Goal: Information Seeking & Learning: Find specific page/section

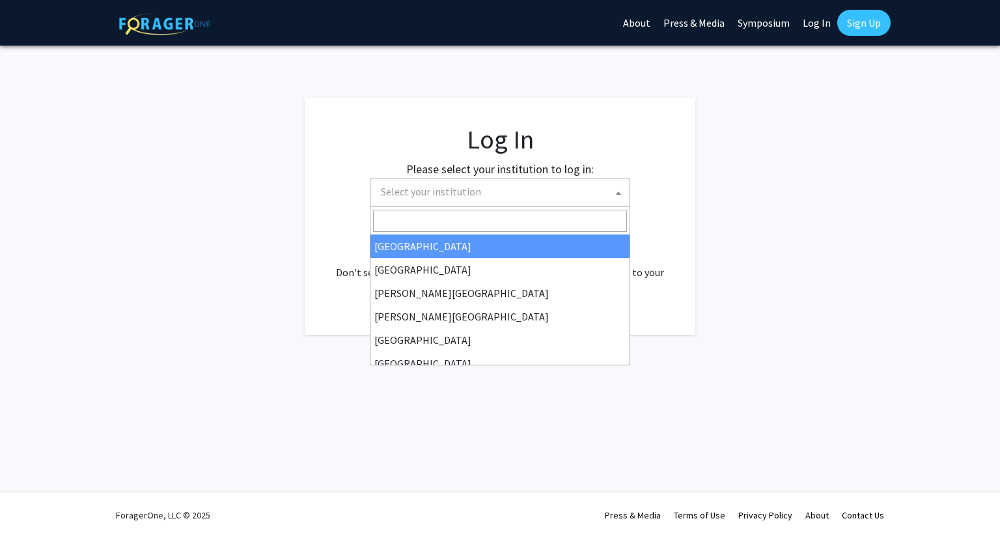
click at [471, 195] on span "Select your institution" at bounding box center [431, 191] width 100 height 13
click at [824, 19] on link "Log In" at bounding box center [816, 23] width 41 height 46
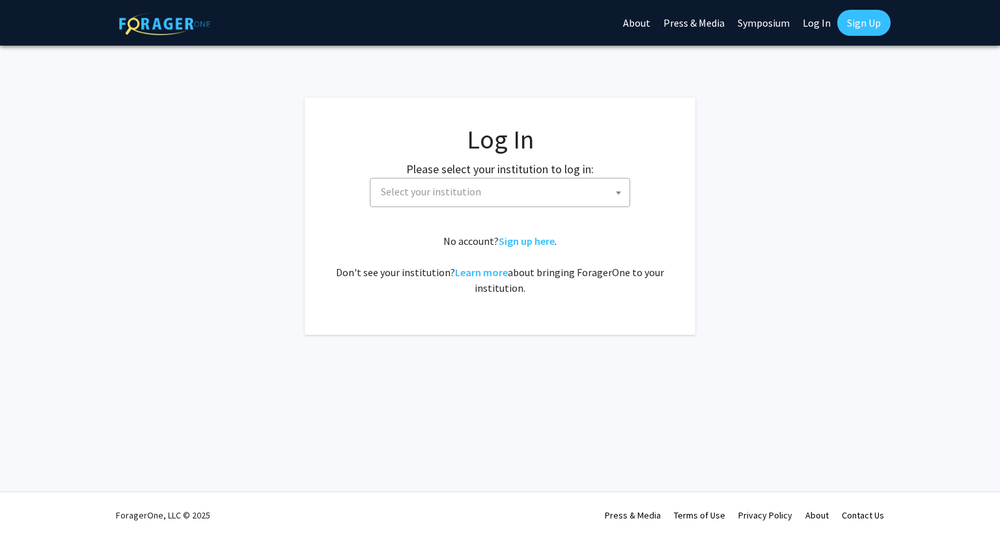
click at [526, 201] on span "Select your institution" at bounding box center [502, 191] width 254 height 27
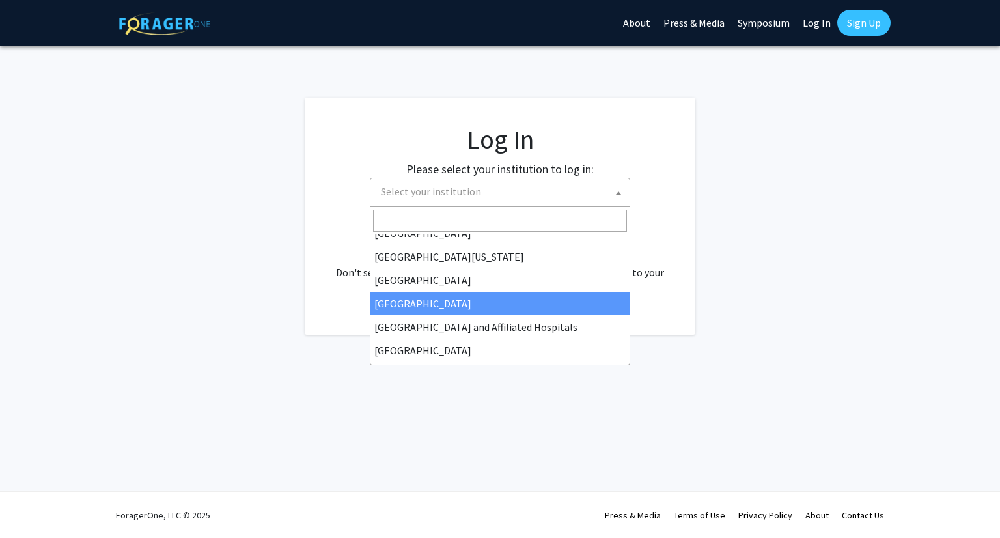
scroll to position [65, 0]
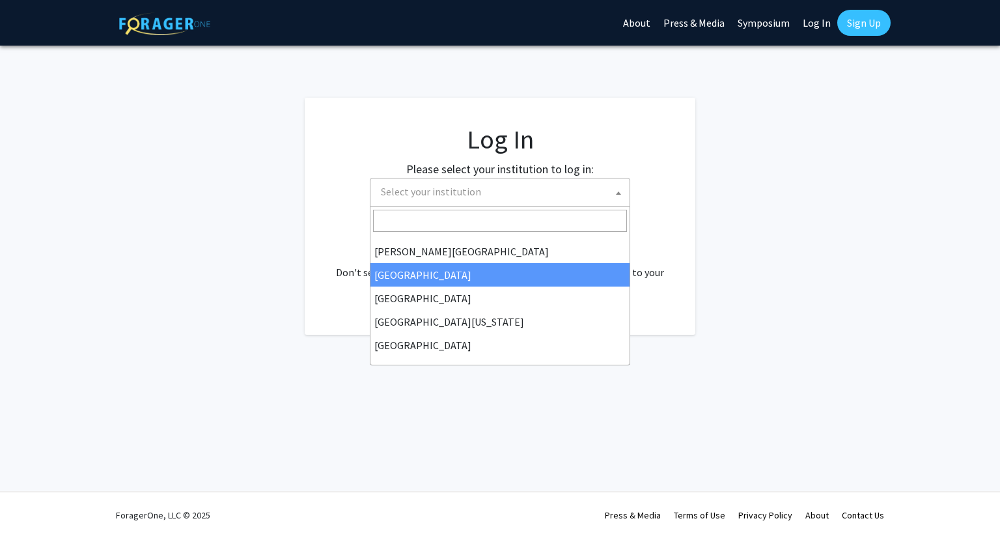
select select "6"
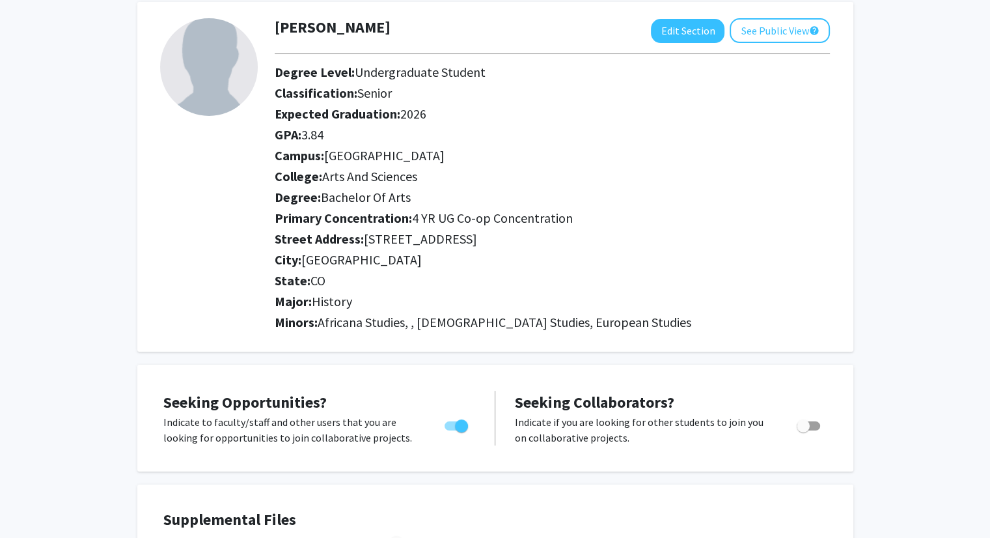
scroll to position [65, 0]
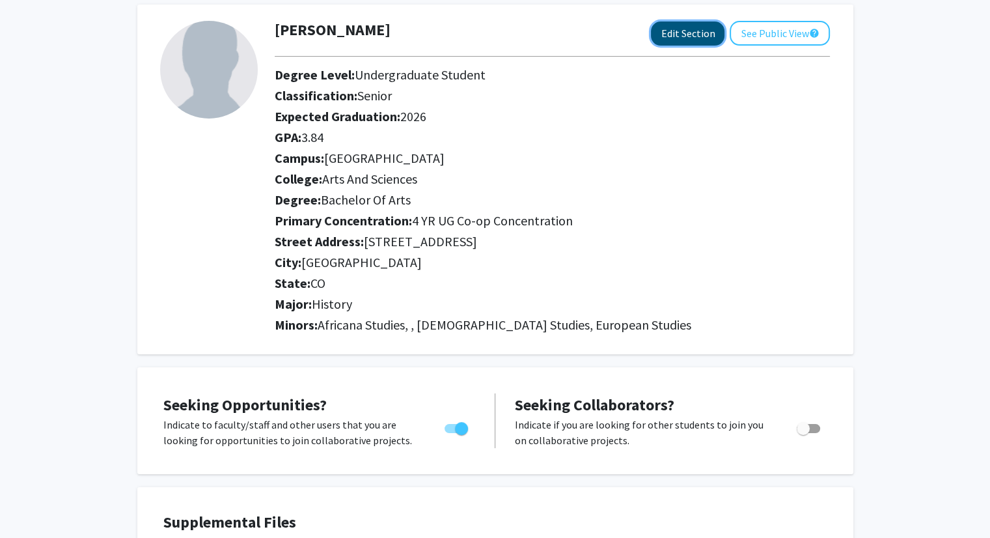
click at [661, 37] on button "Edit Section" at bounding box center [688, 33] width 74 height 24
select select "senior"
select select "2026"
select select "[GEOGRAPHIC_DATA]"
select select "Arts and Sciences"
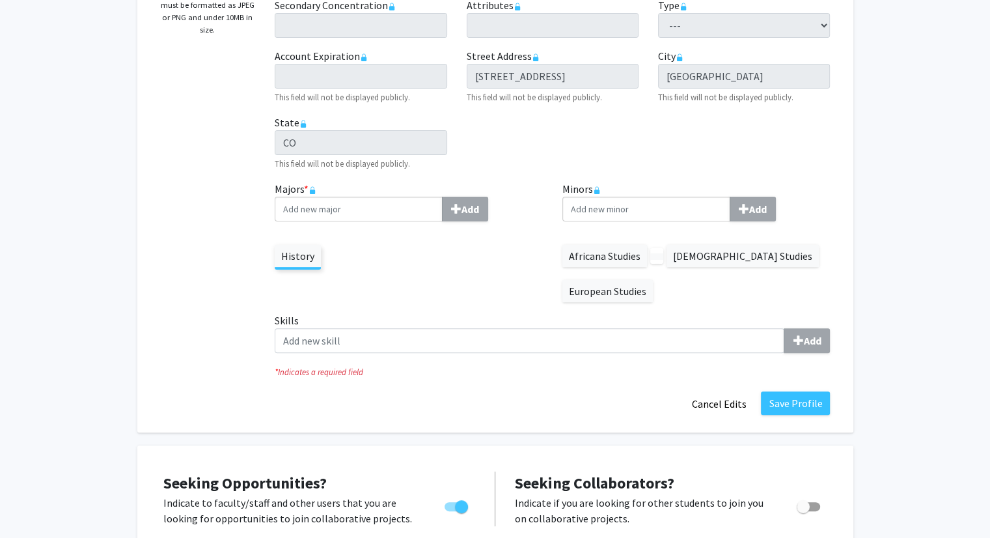
scroll to position [136, 0]
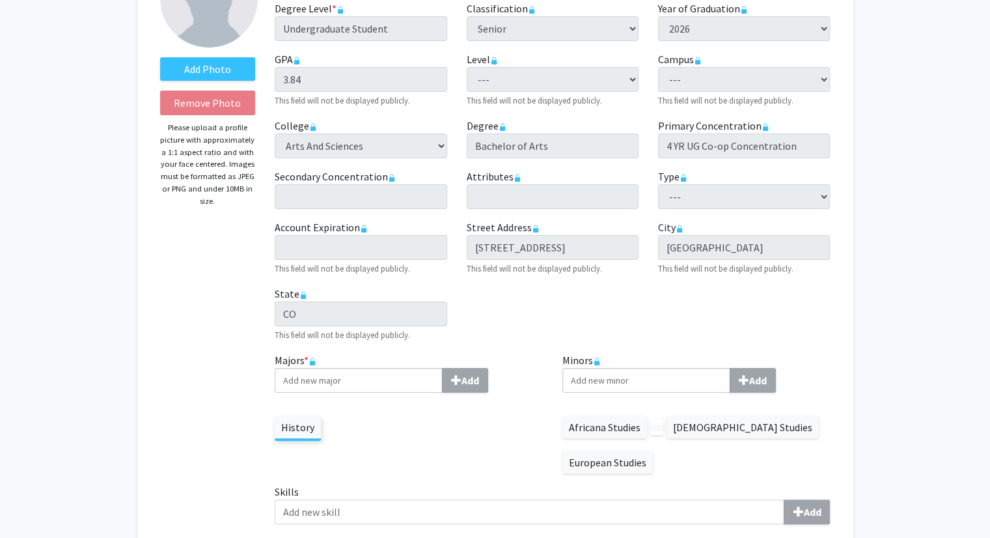
click at [690, 439] on div "Africana Studies [DEMOGRAPHIC_DATA] Studies European Studies" at bounding box center [696, 438] width 268 height 70
click at [661, 424] on label at bounding box center [656, 427] width 13 height 7
click at [685, 420] on label "[DEMOGRAPHIC_DATA] Studies" at bounding box center [742, 427] width 152 height 22
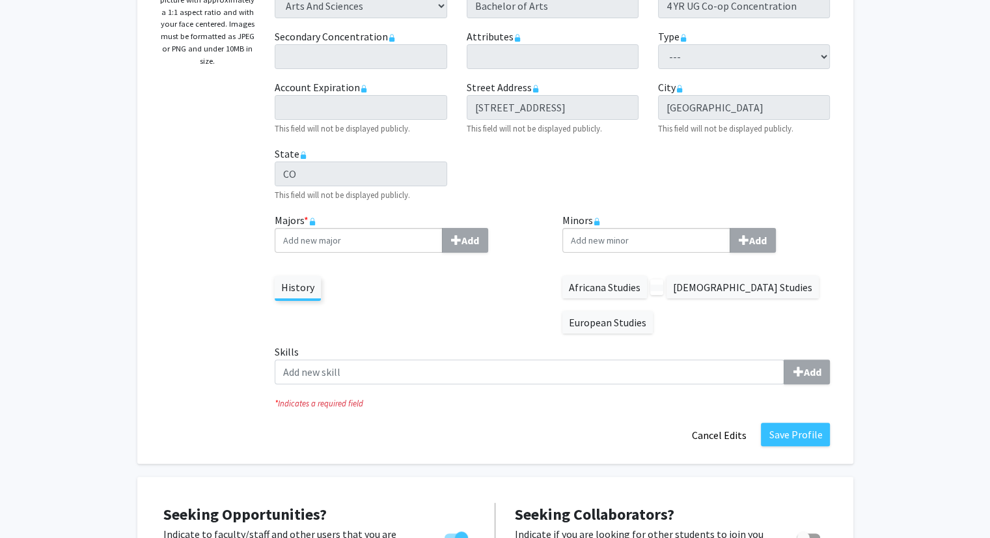
scroll to position [331, 0]
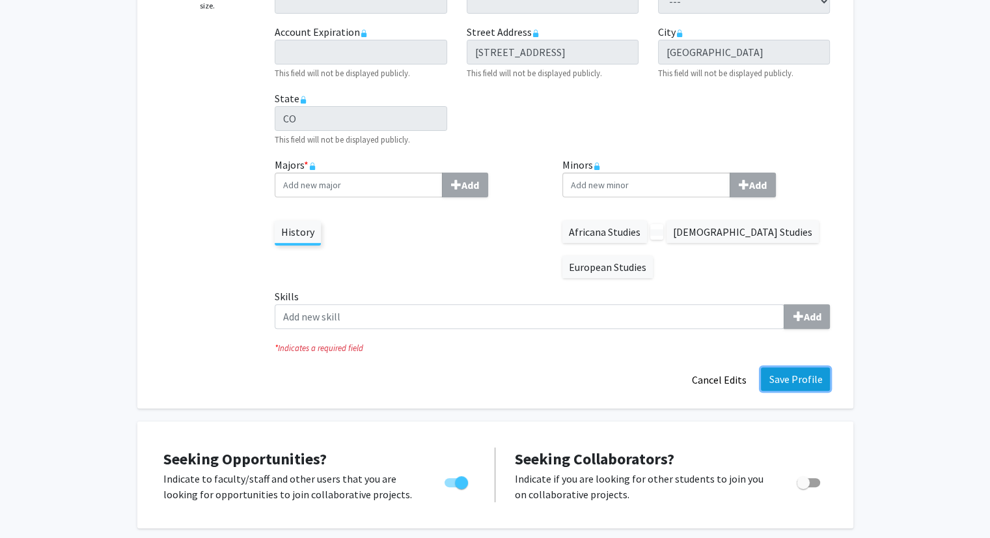
click at [785, 374] on button "Save Profile" at bounding box center [795, 378] width 69 height 23
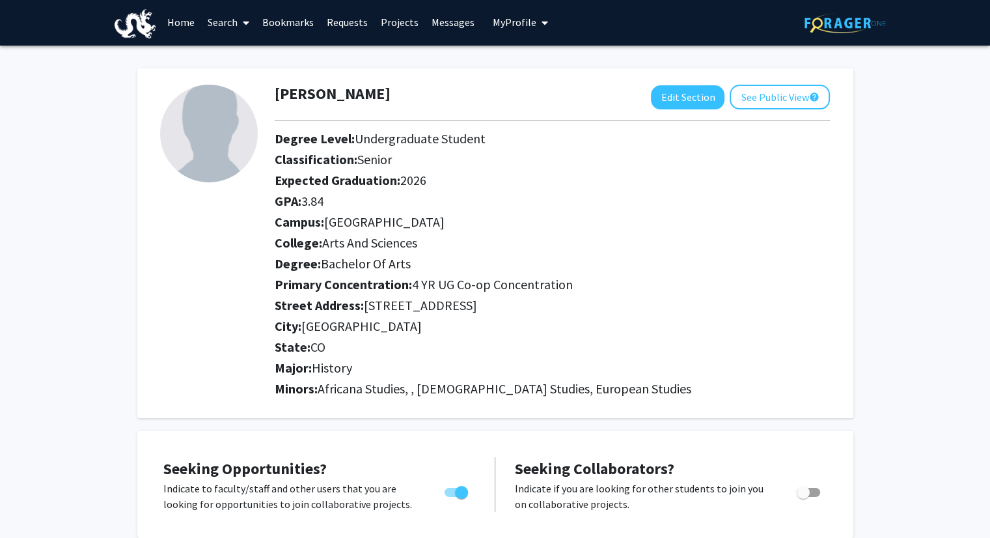
scroll to position [0, 0]
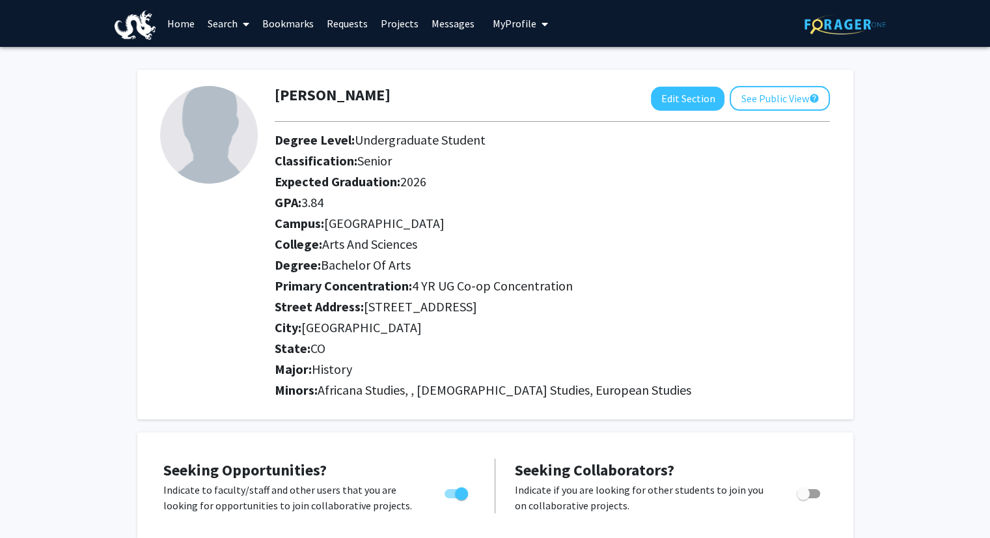
click at [469, 20] on link "Messages" at bounding box center [453, 24] width 56 height 46
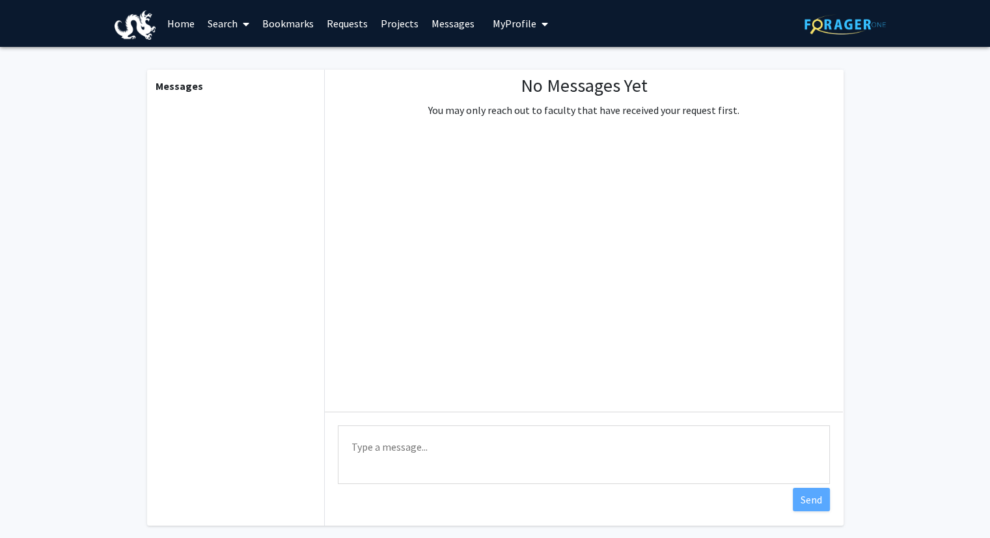
click at [414, 24] on link "Projects" at bounding box center [399, 24] width 51 height 46
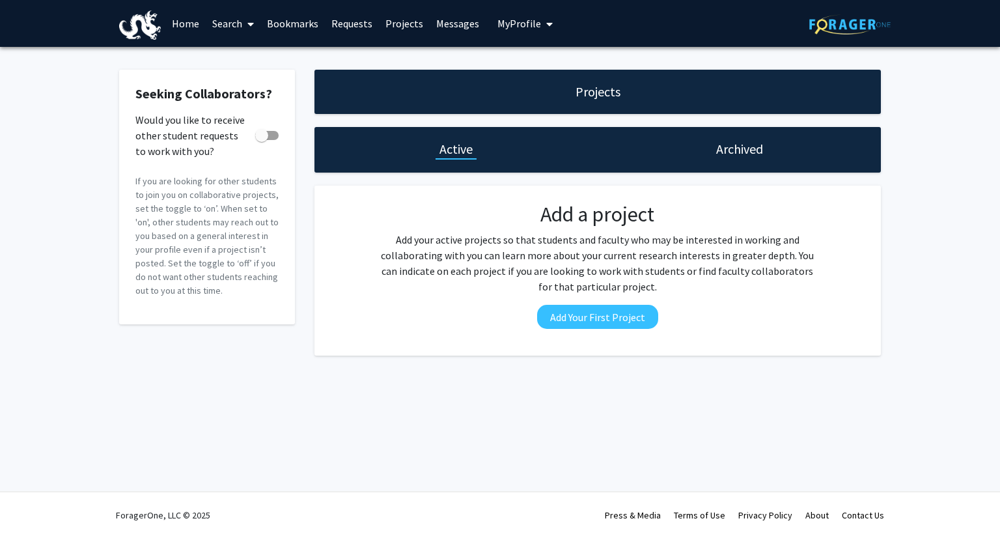
click at [355, 23] on link "Requests" at bounding box center [352, 24] width 54 height 46
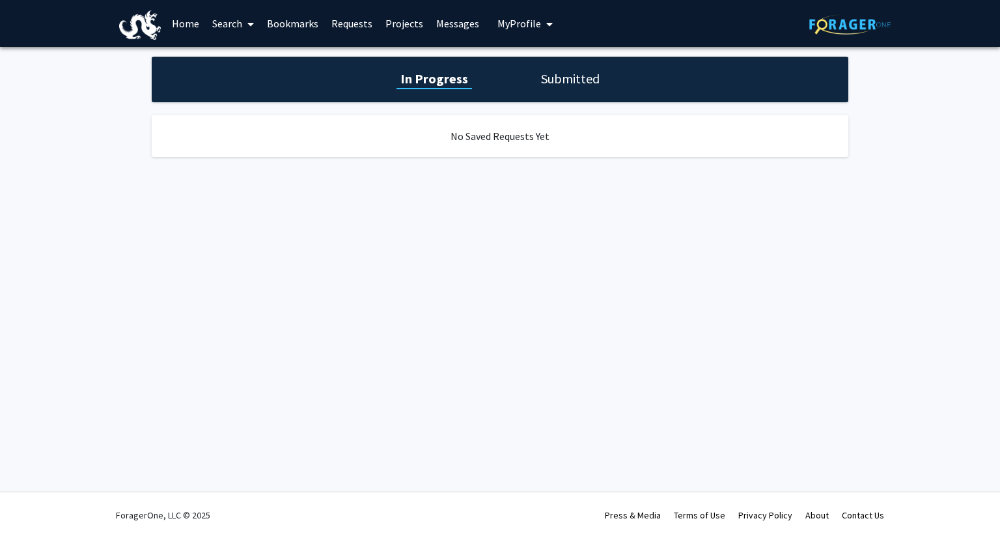
click at [307, 21] on link "Bookmarks" at bounding box center [292, 24] width 64 height 46
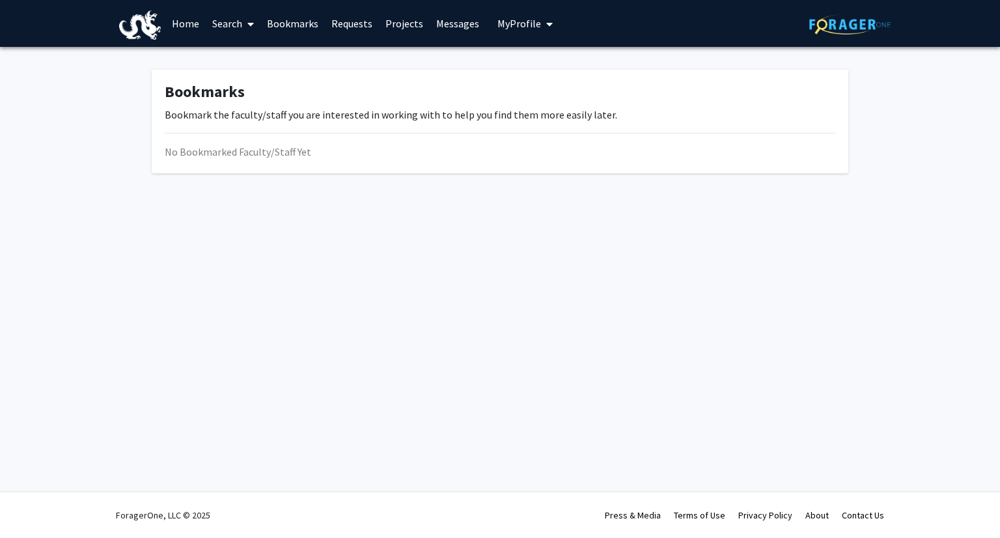
click at [228, 19] on link "Search" at bounding box center [233, 24] width 55 height 46
click at [193, 21] on link "Home" at bounding box center [185, 24] width 40 height 46
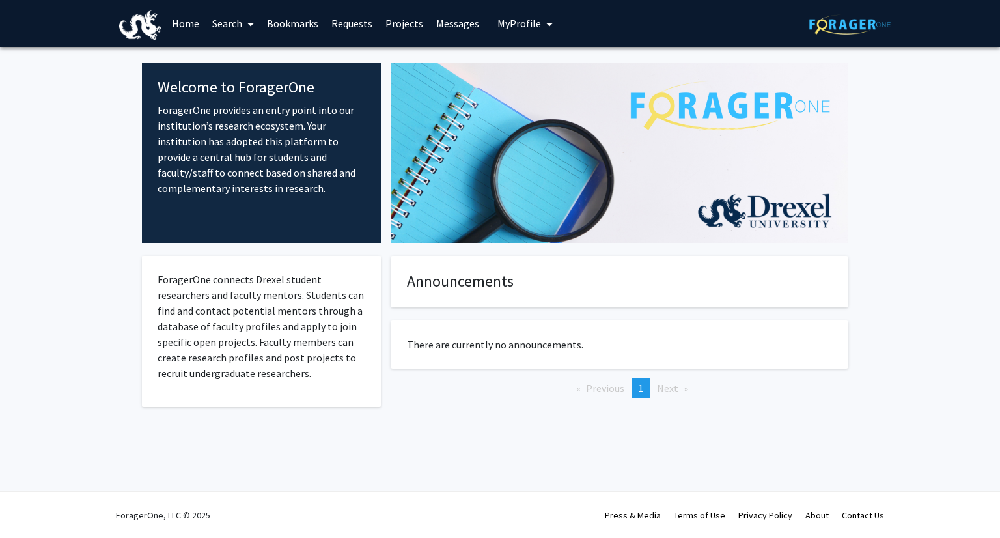
click at [236, 33] on link "Search" at bounding box center [233, 24] width 55 height 46
click at [238, 51] on span "Faculty/Staff" at bounding box center [254, 60] width 96 height 26
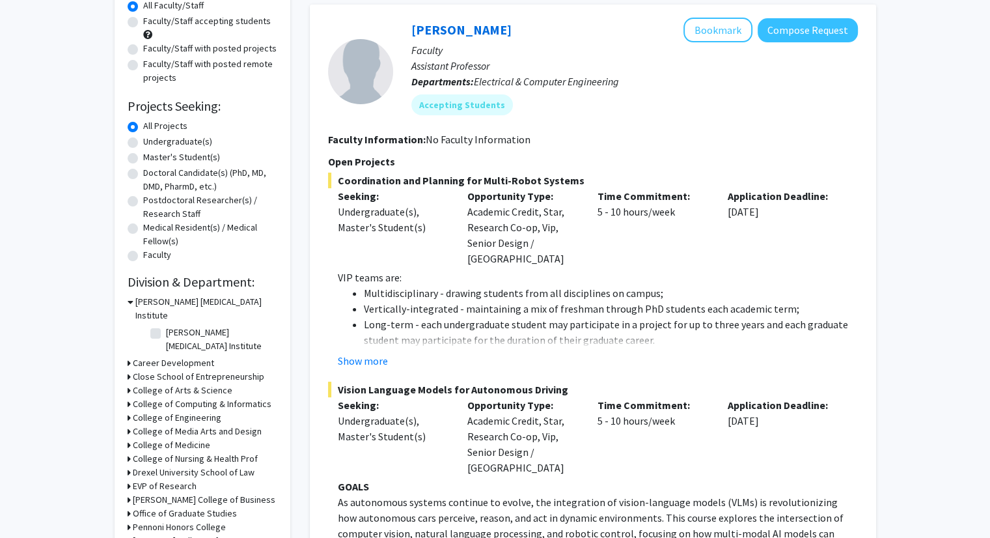
scroll to position [192, 0]
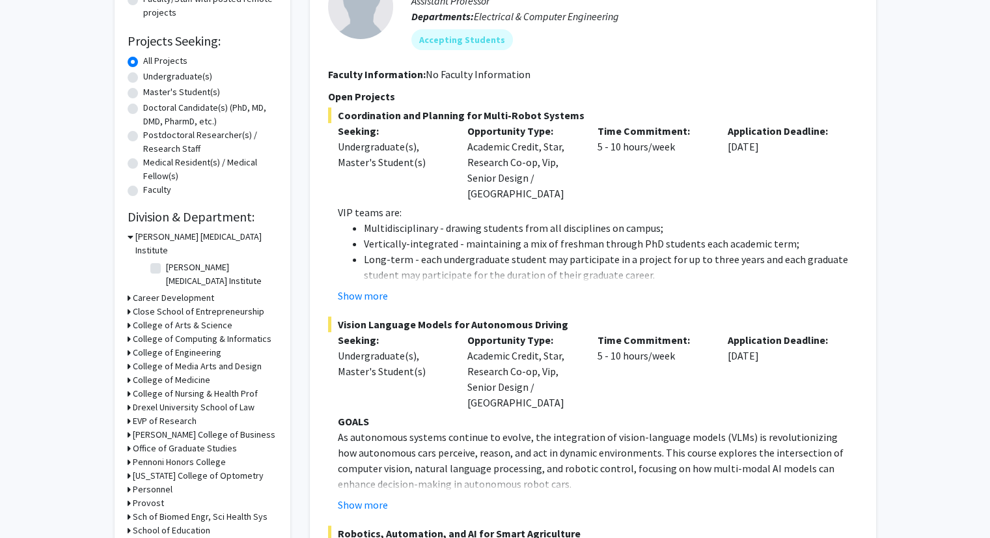
click at [156, 234] on h3 "[PERSON_NAME] [MEDICAL_DATA] Institute" at bounding box center [206, 243] width 142 height 27
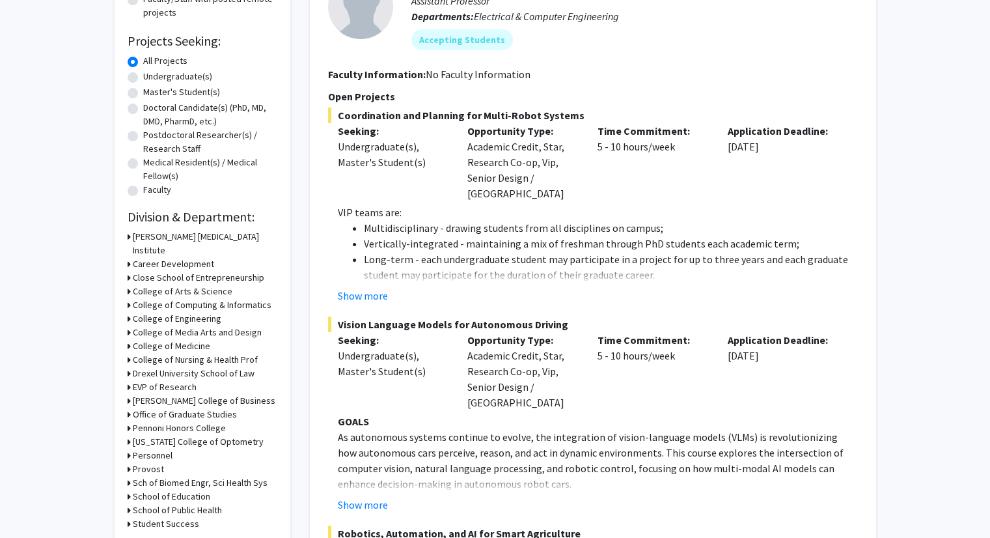
click at [163, 284] on h3 "College of Arts & Science" at bounding box center [183, 291] width 100 height 14
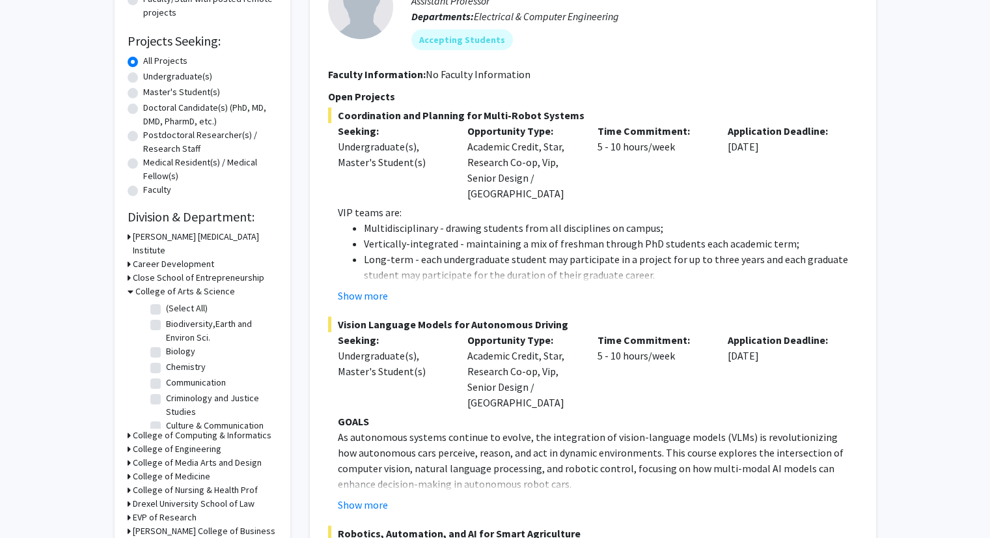
click at [163, 301] on fg-checkbox "(Select All) (Select All)" at bounding box center [212, 309] width 124 height 16
click at [166, 301] on label "(Select All)" at bounding box center [187, 308] width 42 height 14
click at [166, 301] on input "(Select All)" at bounding box center [170, 305] width 8 height 8
checkbox input "true"
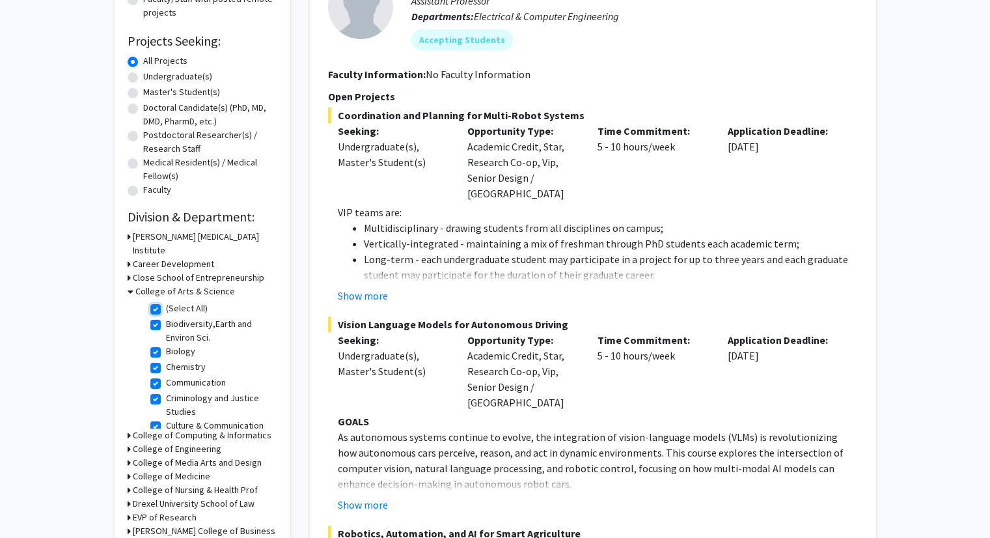
checkbox input "true"
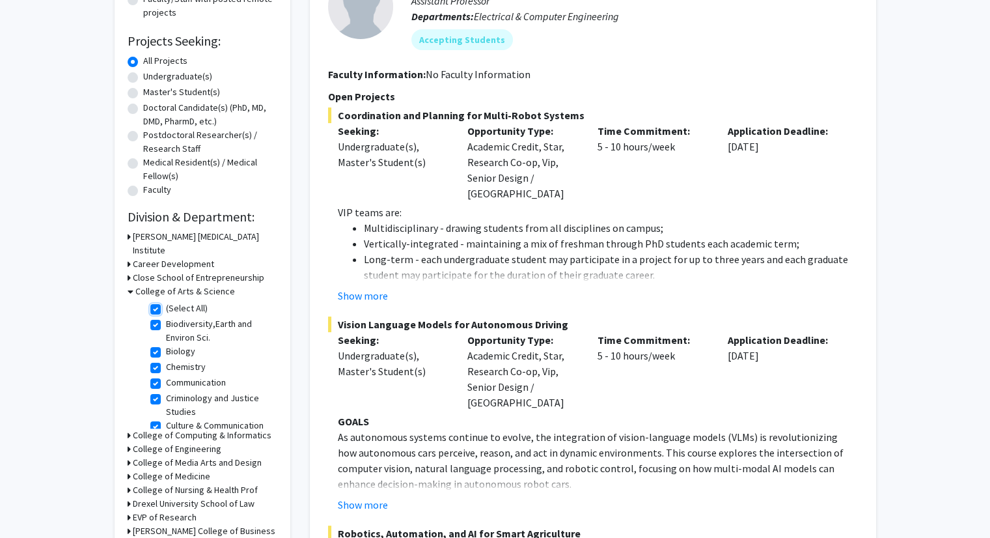
checkbox input "true"
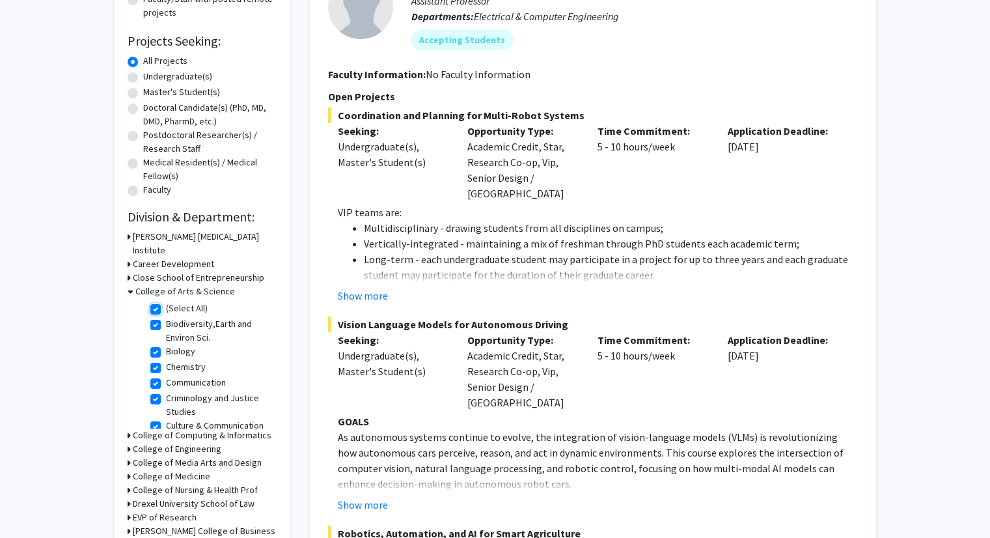
checkbox input "true"
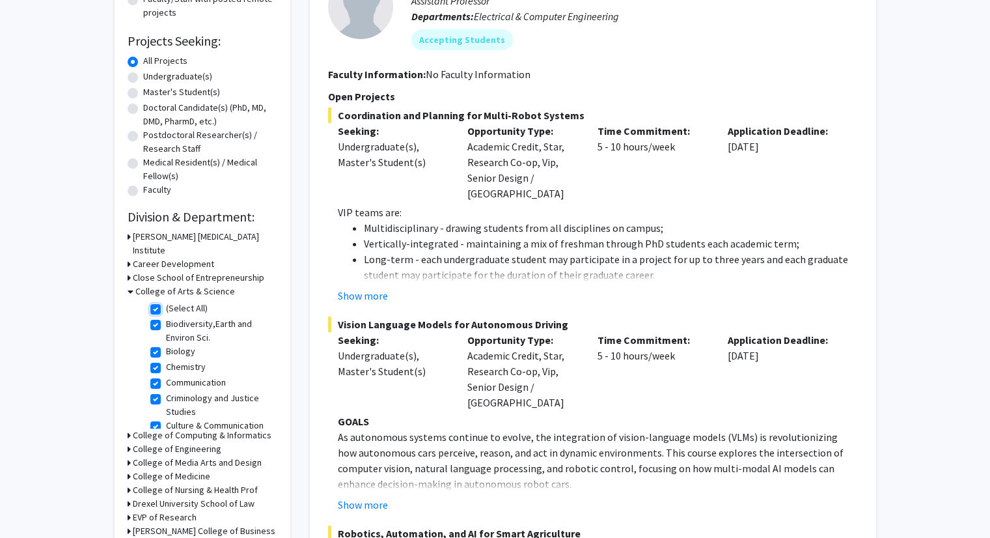
checkbox input "true"
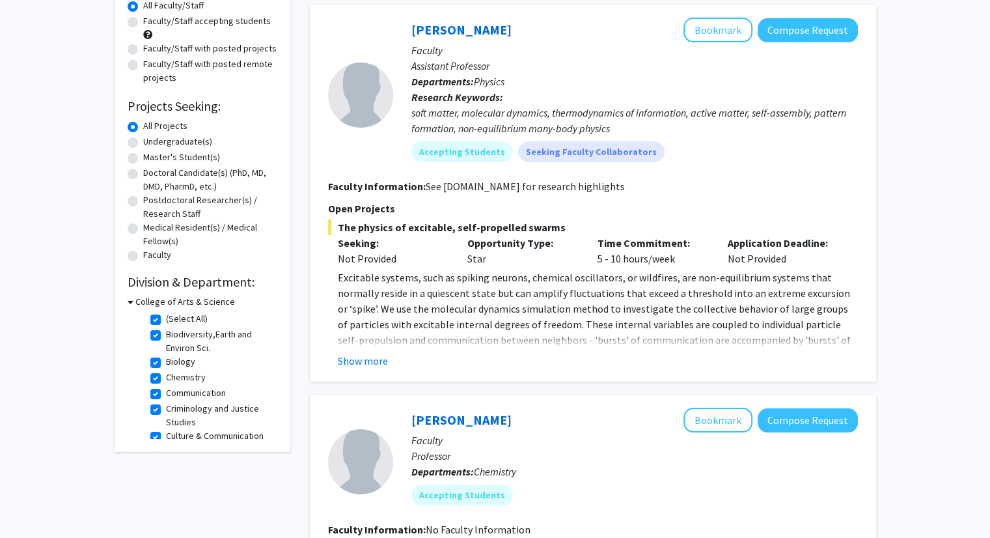
scroll to position [195, 0]
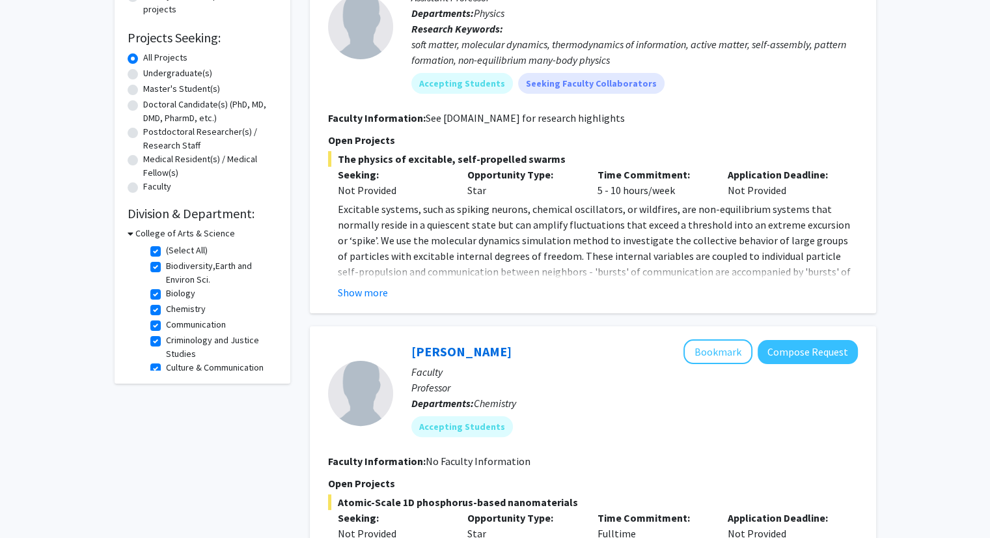
click at [166, 292] on label "Biology" at bounding box center [180, 293] width 29 height 14
click at [166, 292] on input "Biology" at bounding box center [170, 290] width 8 height 8
checkbox input "false"
checkbox input "true"
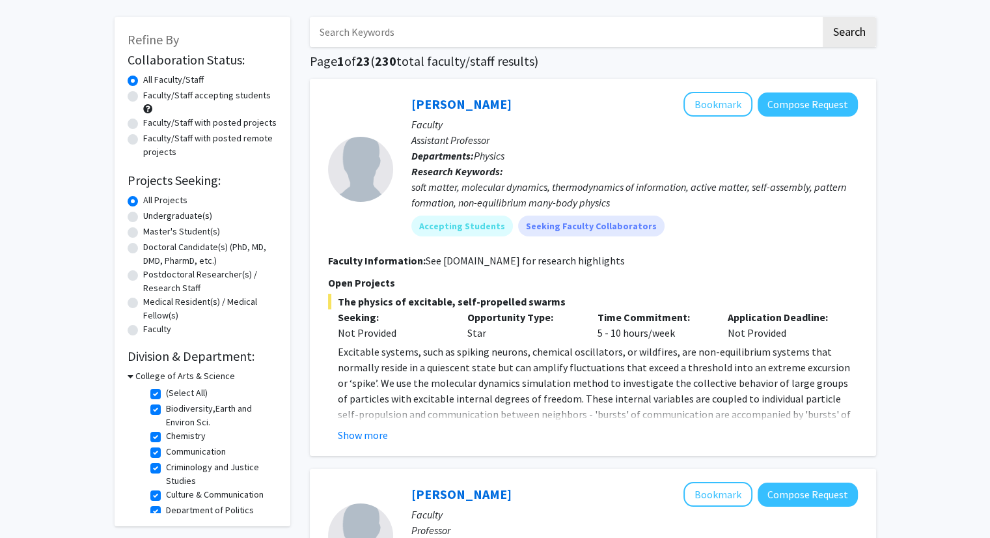
scroll to position [130, 0]
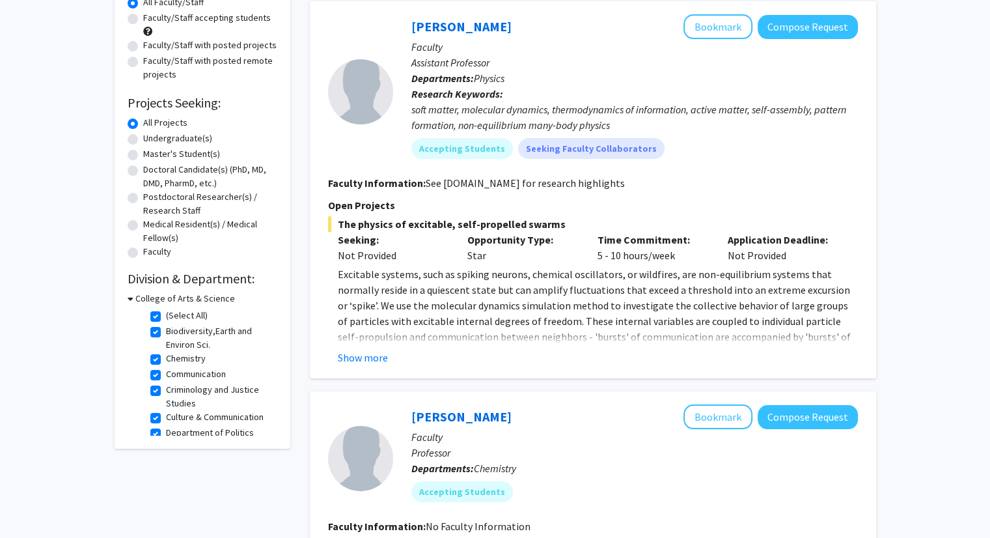
click at [166, 331] on label "Biodiversity,Earth and Environ Sci." at bounding box center [220, 337] width 108 height 27
click at [166, 331] on input "Biodiversity,Earth and Environ Sci." at bounding box center [170, 328] width 8 height 8
checkbox input "false"
checkbox input "true"
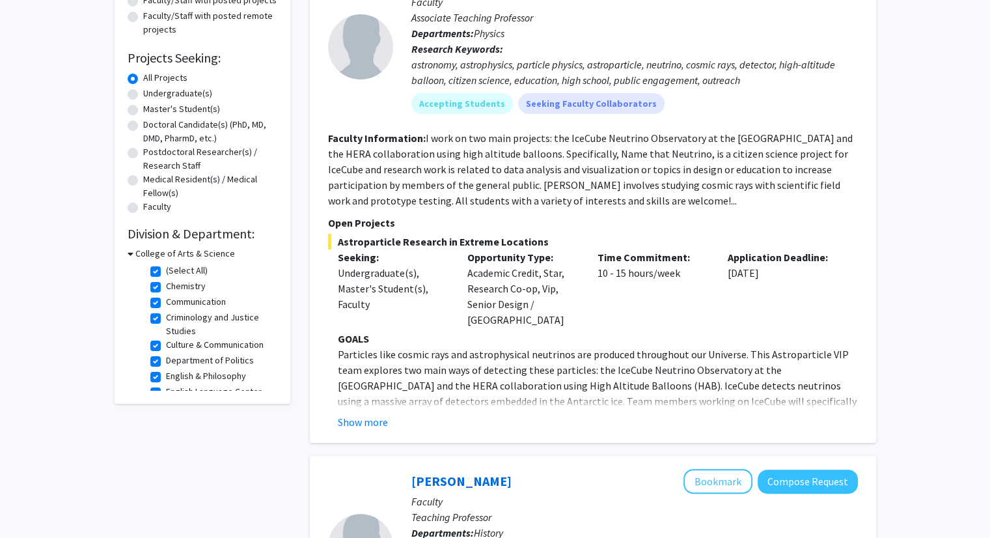
scroll to position [195, 0]
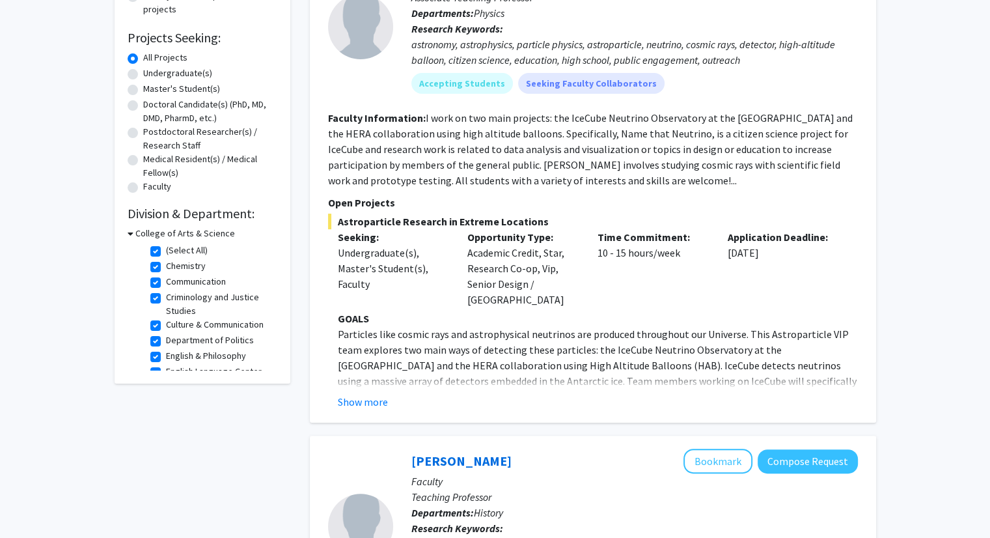
click at [166, 267] on label "Chemistry" at bounding box center [186, 266] width 40 height 14
click at [166, 267] on input "Chemistry" at bounding box center [170, 263] width 8 height 8
checkbox input "false"
checkbox input "true"
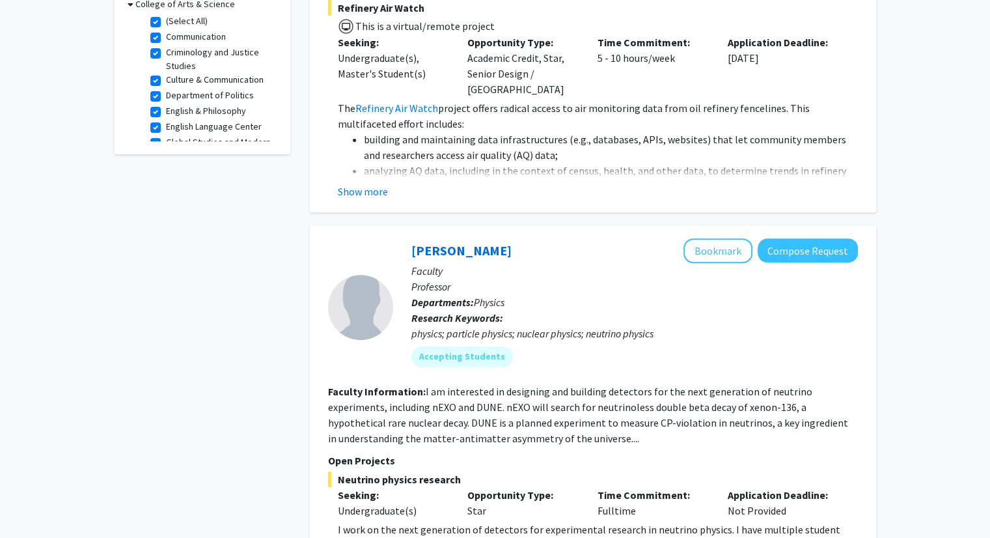
scroll to position [260, 0]
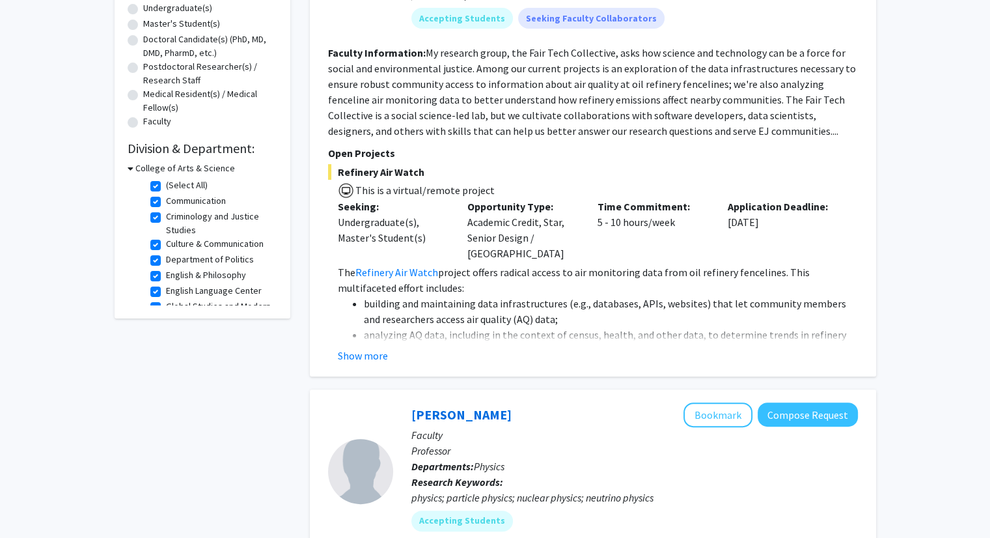
click at [160, 185] on fg-checkbox "(Select All) (Select All)" at bounding box center [212, 186] width 124 height 16
click at [166, 185] on label "(Select All)" at bounding box center [187, 185] width 42 height 14
click at [166, 185] on input "(Select All)" at bounding box center [170, 182] width 8 height 8
checkbox input "false"
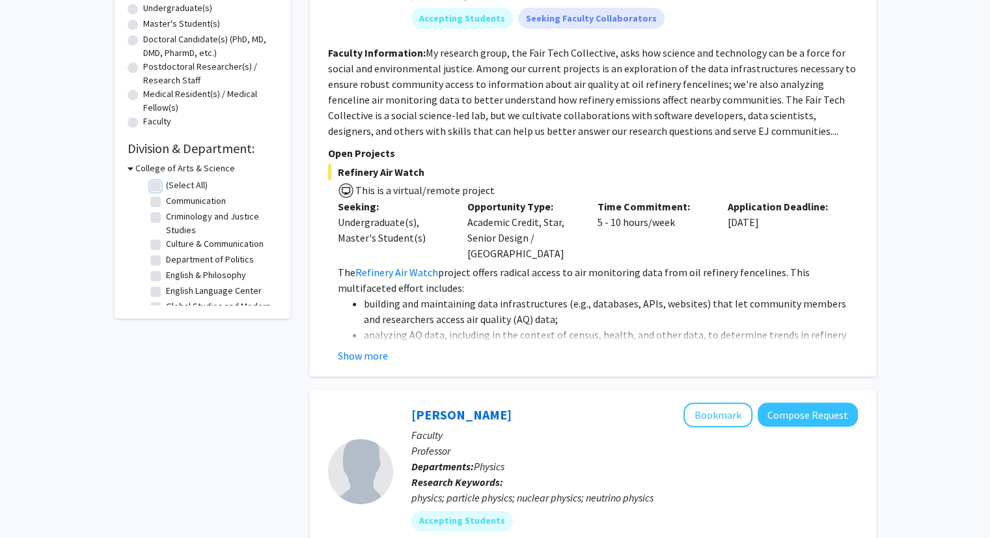
checkbox input "false"
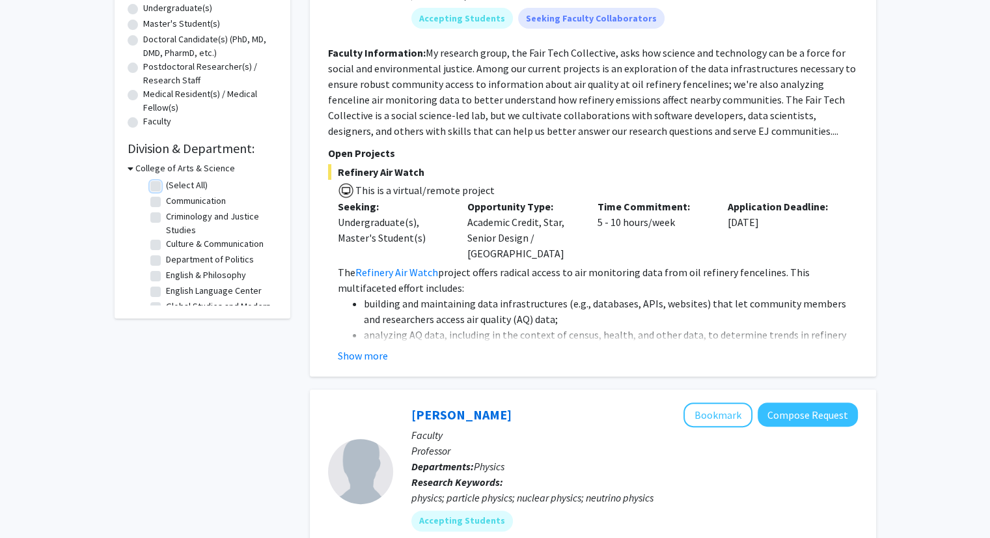
checkbox input "false"
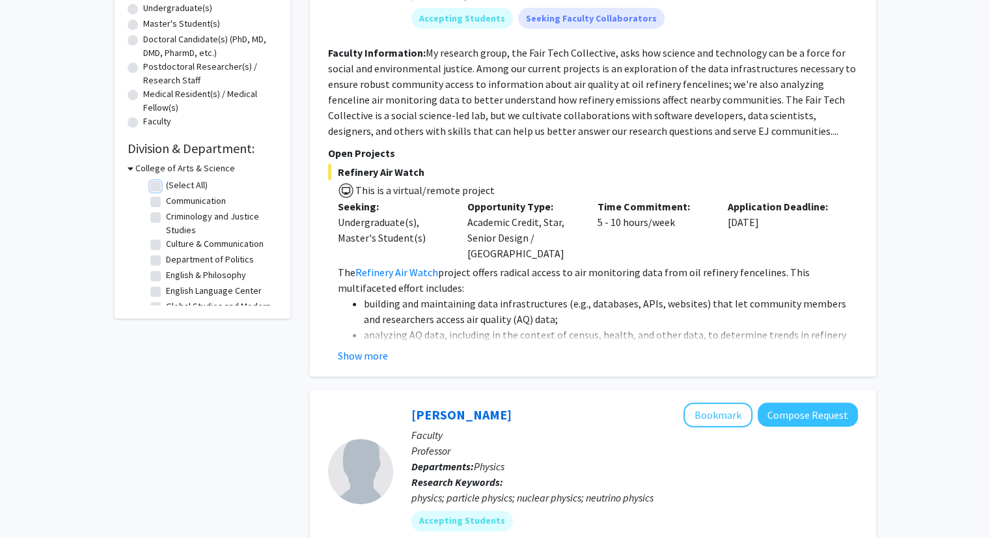
checkbox input "false"
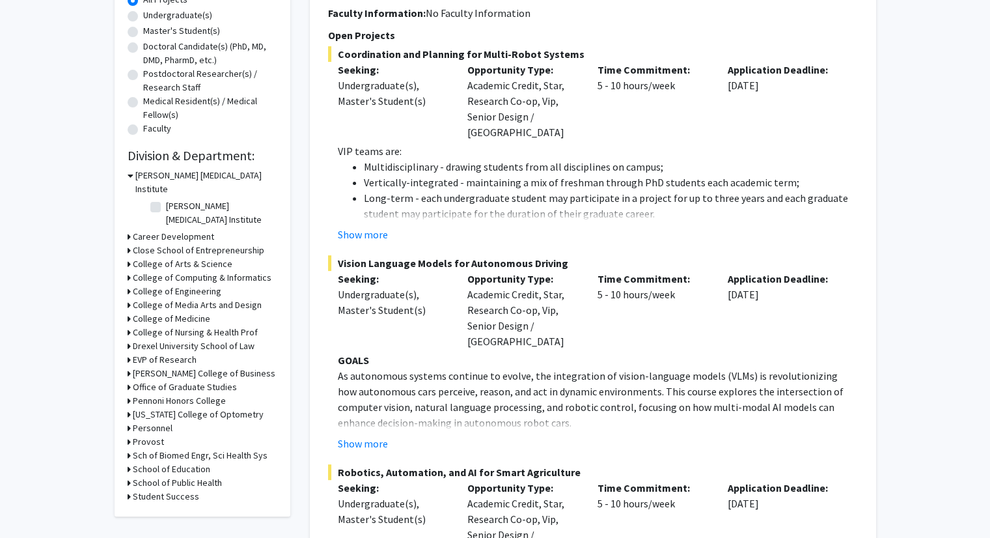
scroll to position [260, 0]
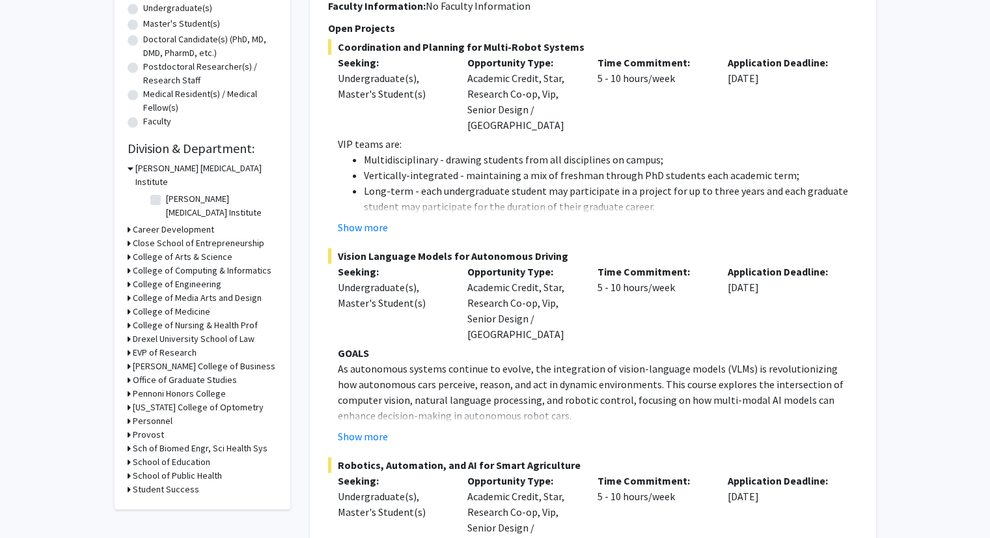
click at [174, 250] on h3 "College of Arts & Science" at bounding box center [183, 257] width 100 height 14
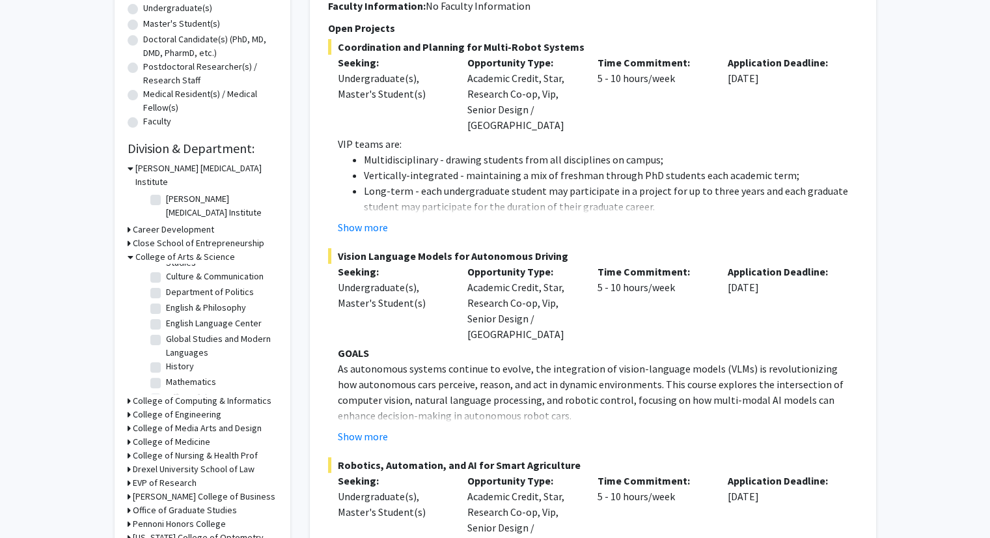
scroll to position [130, 0]
click at [166, 344] on label "History" at bounding box center [180, 351] width 28 height 14
click at [166, 344] on input "History" at bounding box center [170, 348] width 8 height 8
checkbox input "true"
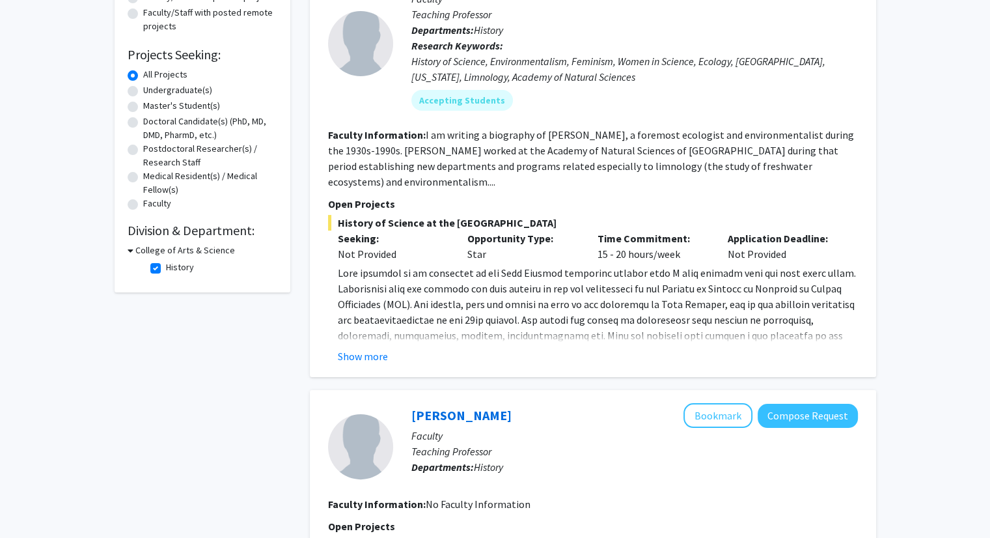
scroll to position [161, 0]
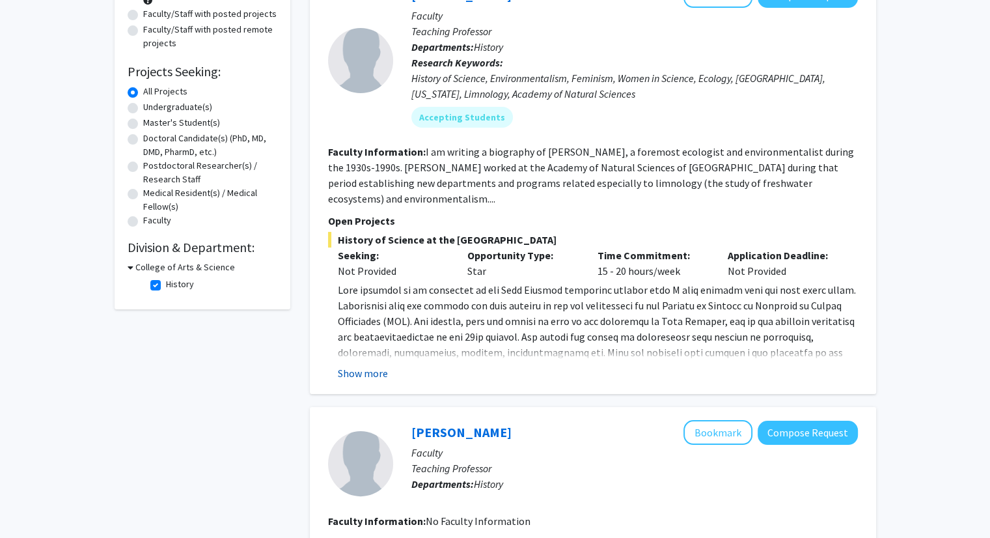
click at [374, 365] on button "Show more" at bounding box center [363, 373] width 50 height 16
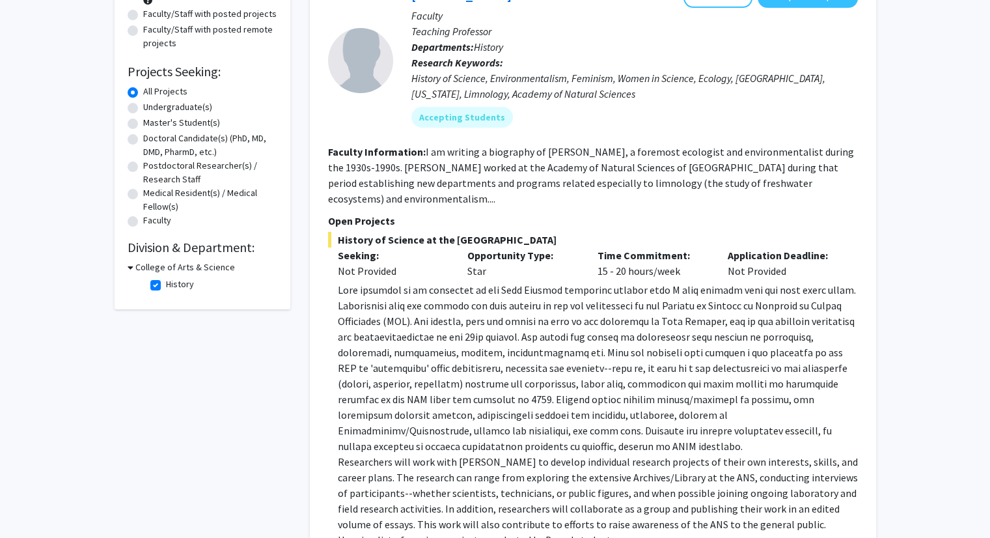
click at [182, 270] on h3 "College of Arts & Science" at bounding box center [185, 267] width 100 height 14
click at [182, 270] on h3 "College of Arts & Science" at bounding box center [183, 267] width 100 height 14
click at [163, 288] on fg-checkbox "History History" at bounding box center [212, 285] width 124 height 16
click at [166, 287] on label "History" at bounding box center [180, 284] width 28 height 14
click at [166, 286] on input "History" at bounding box center [170, 281] width 8 height 8
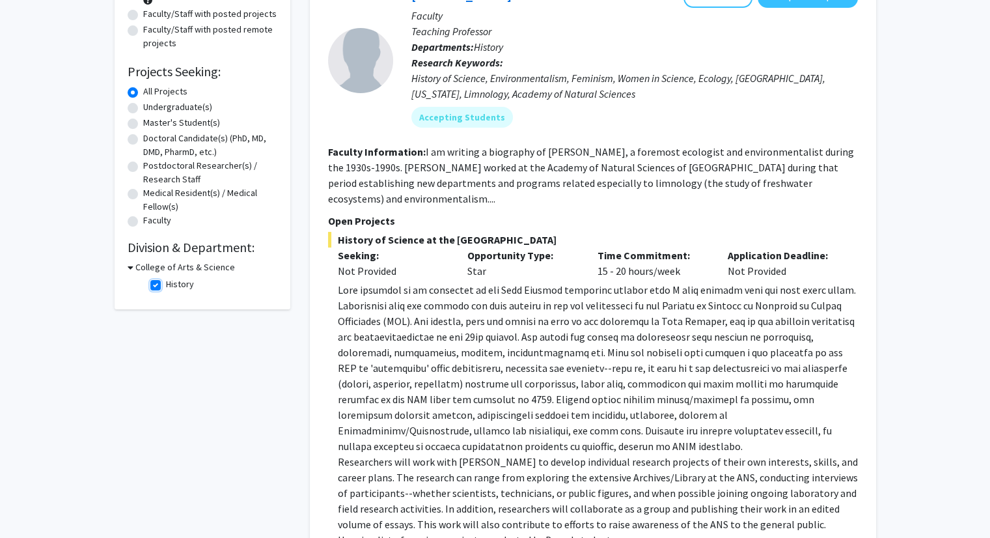
checkbox input "false"
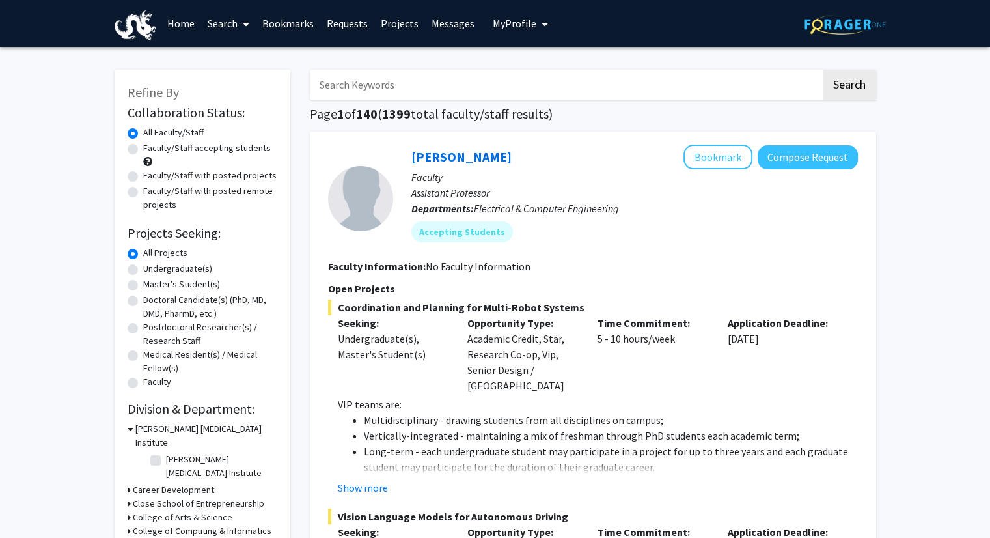
scroll to position [195, 0]
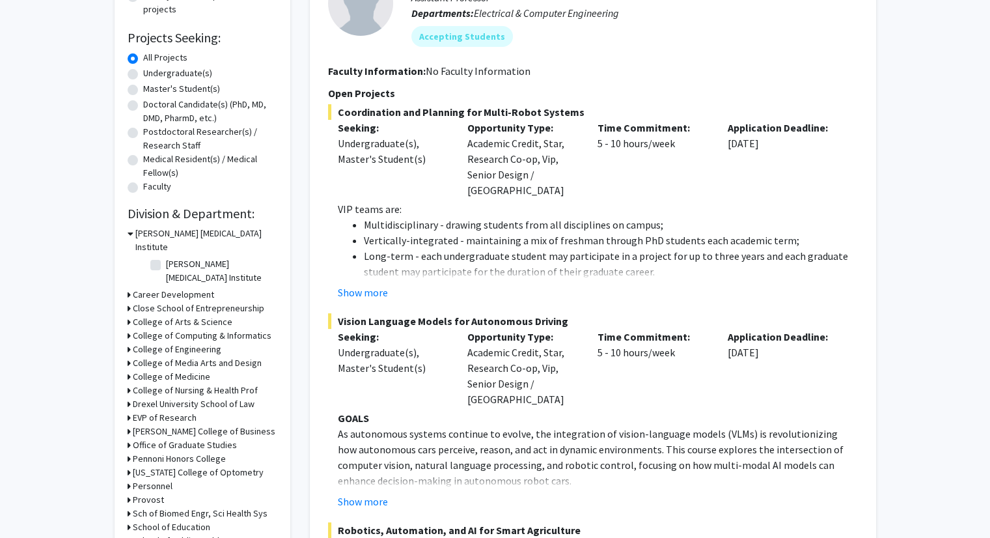
click at [156, 315] on h3 "College of Arts & Science" at bounding box center [183, 322] width 100 height 14
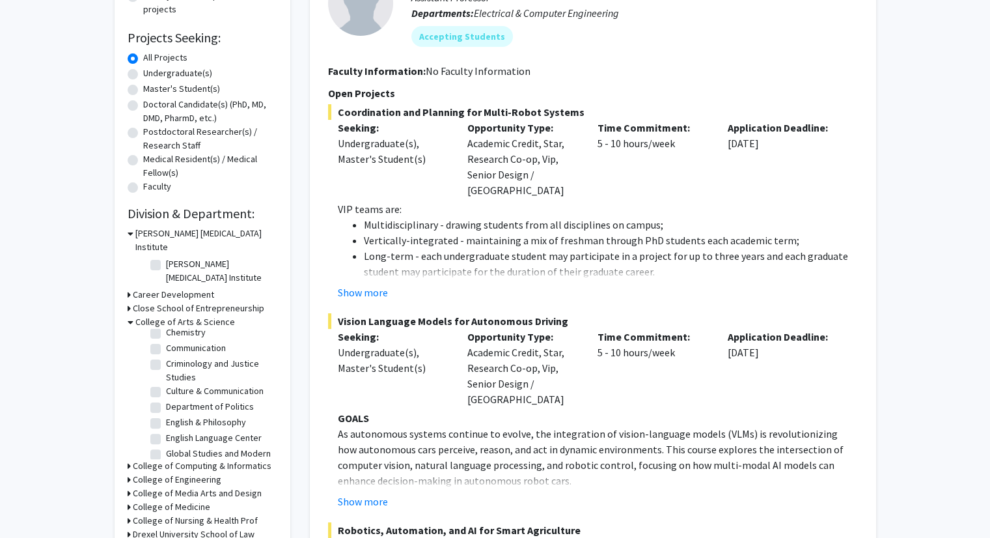
scroll to position [130, 0]
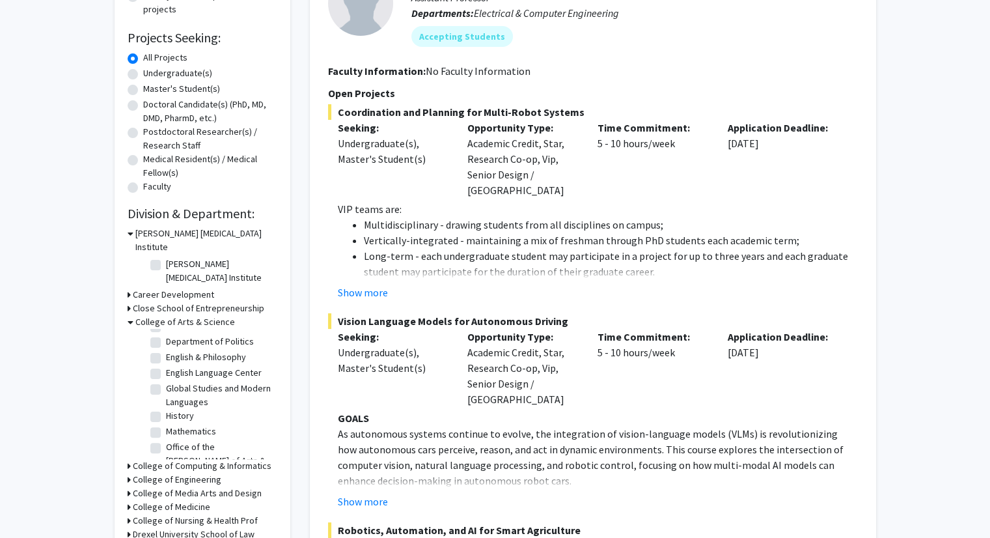
click at [166, 381] on label "Global Studies and Modern Languages" at bounding box center [220, 394] width 108 height 27
click at [166, 381] on input "Global Studies and Modern Languages" at bounding box center [170, 385] width 8 height 8
checkbox input "true"
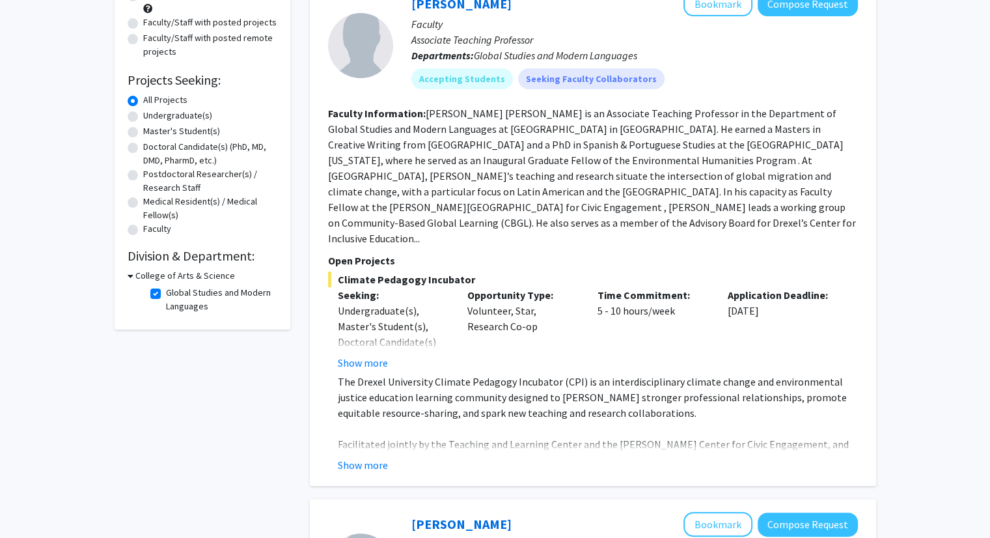
scroll to position [130, 0]
